Goal: Transaction & Acquisition: Purchase product/service

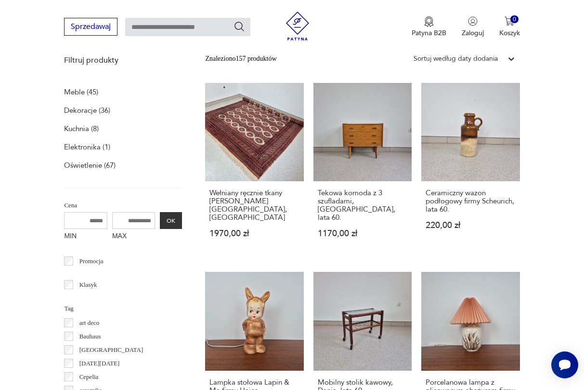
click at [78, 92] on p "Meble (45)" at bounding box center [81, 91] width 34 height 13
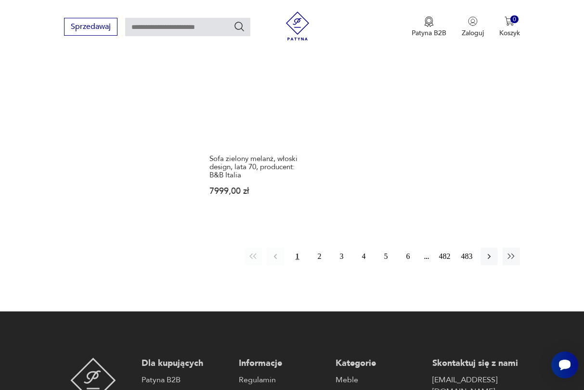
scroll to position [1407, 0]
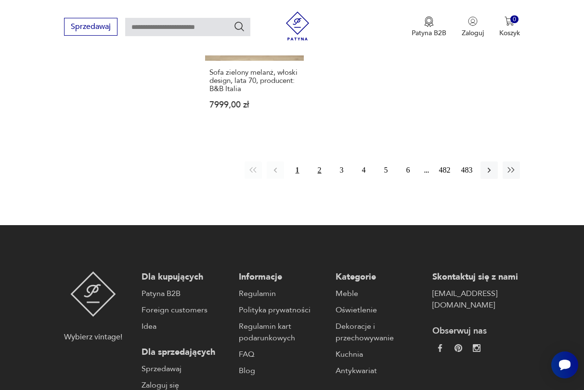
click at [315, 179] on button "2" at bounding box center [319, 169] width 17 height 17
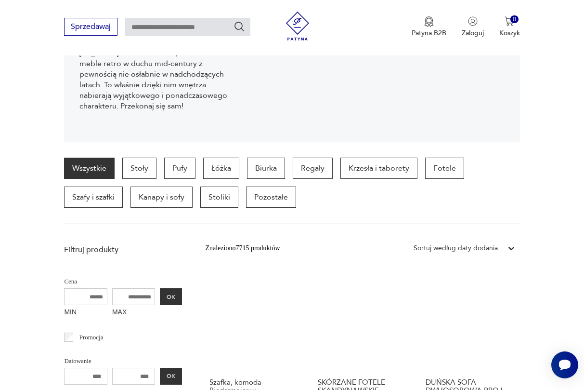
scroll to position [157, 0]
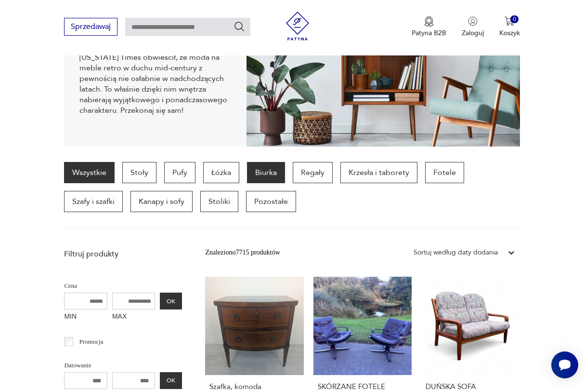
click at [271, 181] on p "Biurka" at bounding box center [266, 172] width 38 height 21
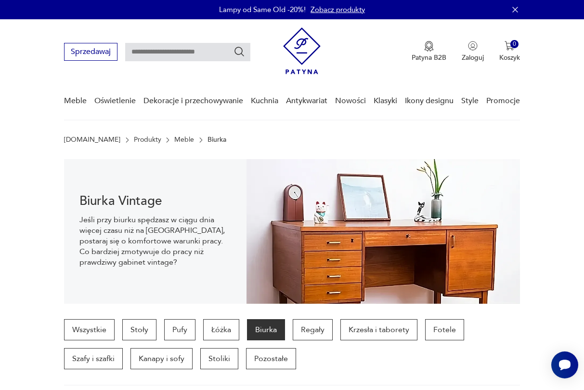
click at [192, 56] on input "text" at bounding box center [187, 52] width 125 height 18
type input "********"
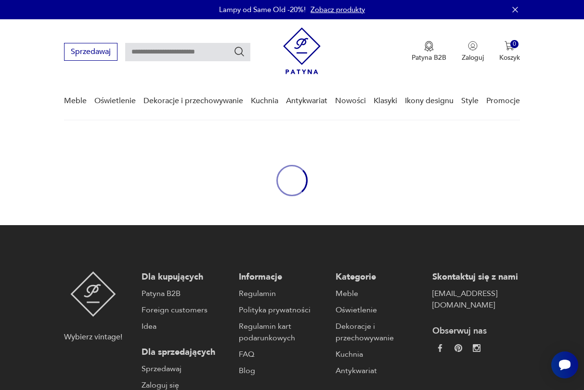
type input "********"
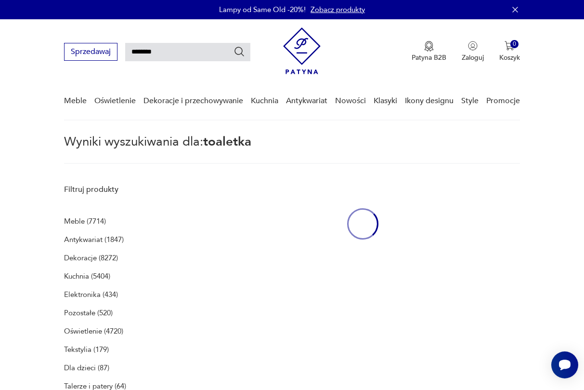
scroll to position [125, 0]
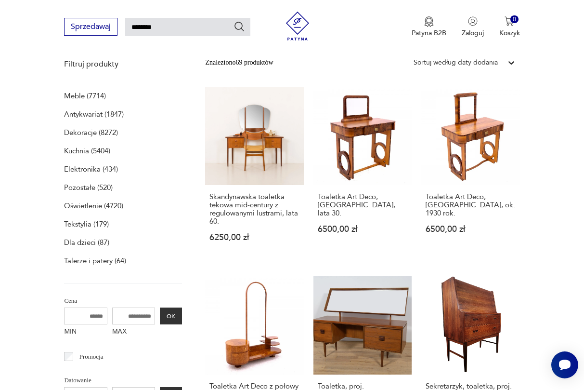
click at [481, 67] on div "Sortuj według daty dodania" at bounding box center [456, 62] width 84 height 11
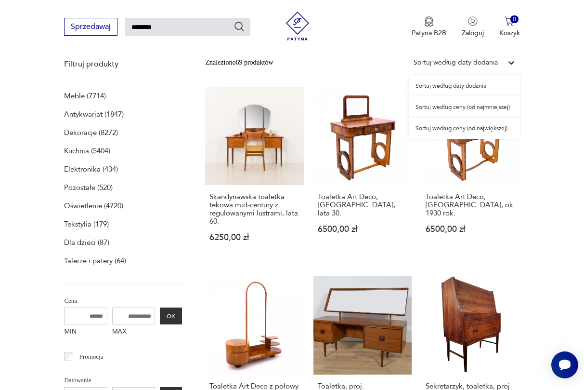
click at [481, 109] on div "Sortuj według ceny (od najmniejszej)" at bounding box center [464, 106] width 111 height 21
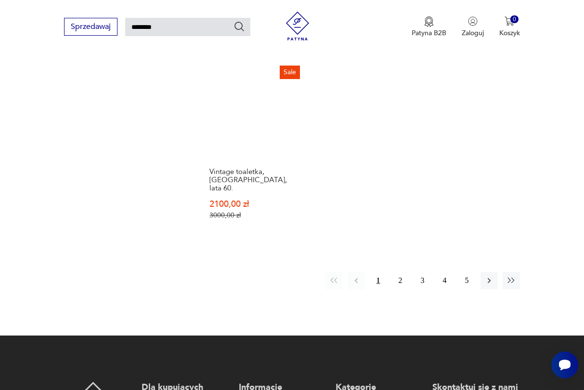
scroll to position [1137, 0]
